Goal: Find specific page/section: Find specific page/section

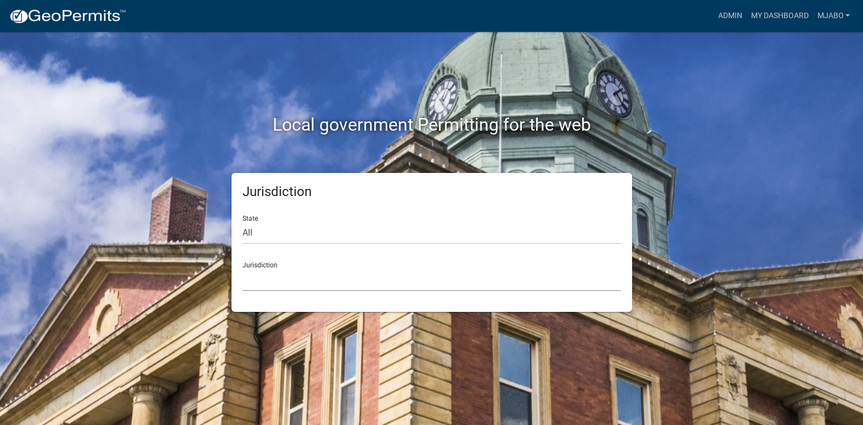
click at [271, 276] on select "[GEOGRAPHIC_DATA], [US_STATE] [GEOGRAPHIC_DATA], [US_STATE][PERSON_NAME][GEOGRA…" at bounding box center [432, 279] width 379 height 22
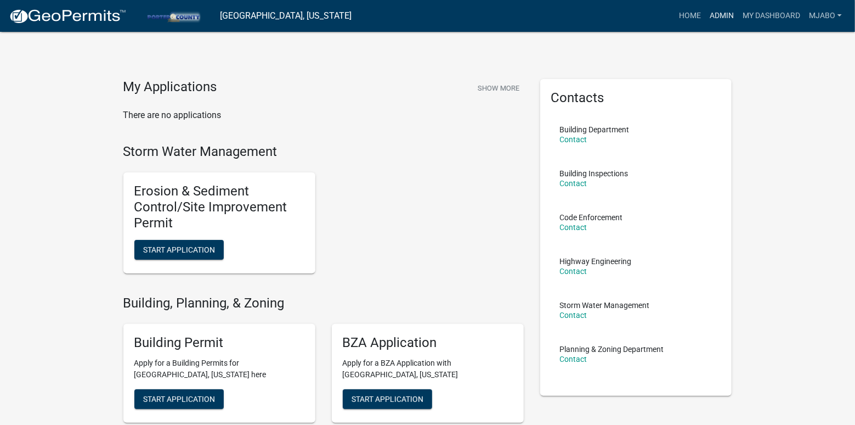
click at [730, 14] on link "Admin" at bounding box center [722, 15] width 33 height 21
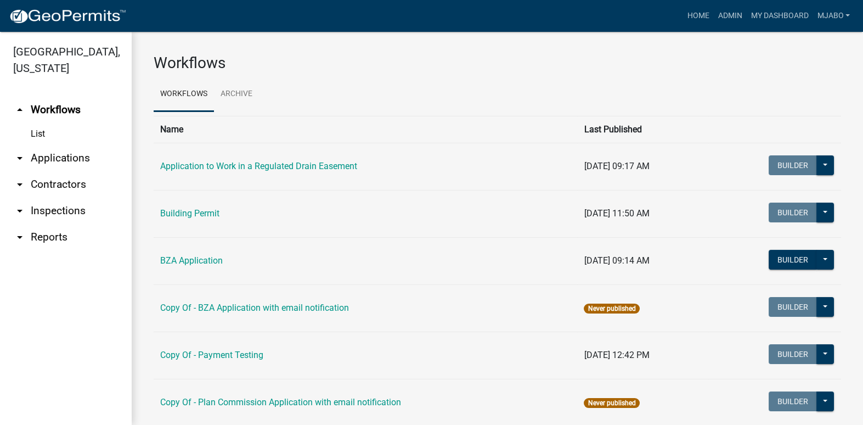
click at [69, 145] on link "arrow_drop_down Applications" at bounding box center [66, 158] width 132 height 26
